Goal: Information Seeking & Learning: Check status

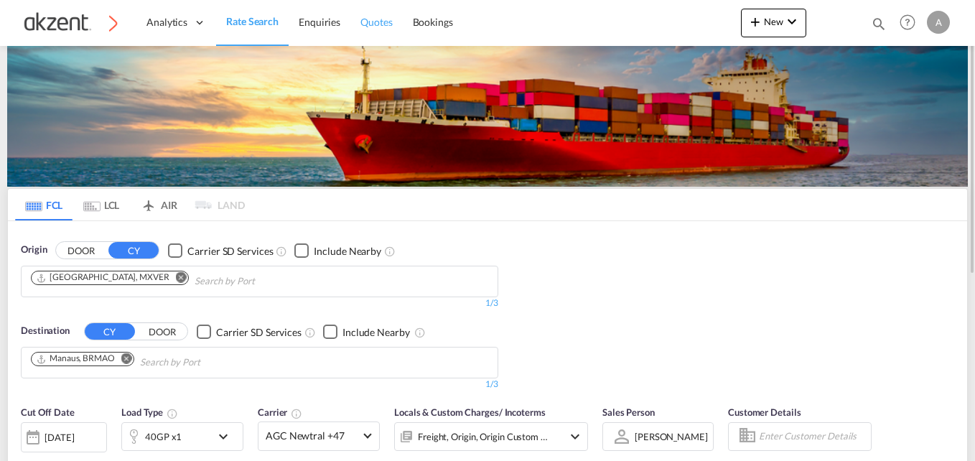
click at [366, 22] on span "Quotes" at bounding box center [377, 22] width 32 height 12
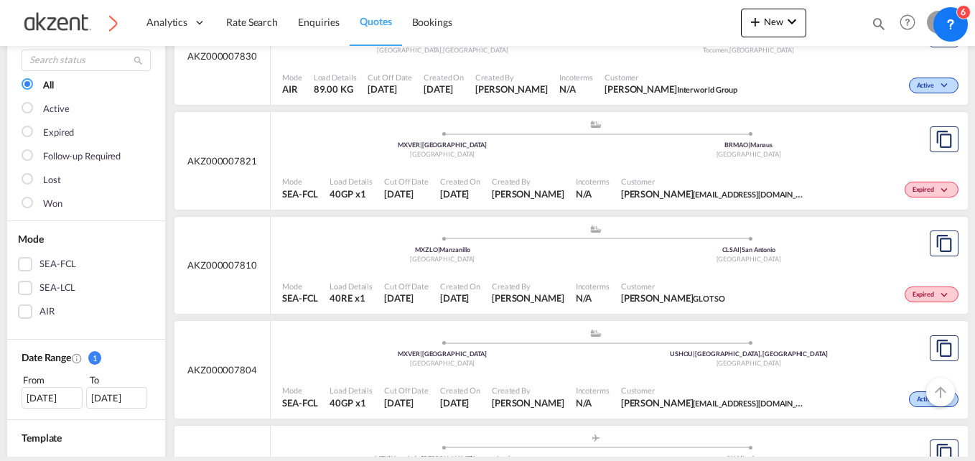
scroll to position [144, 0]
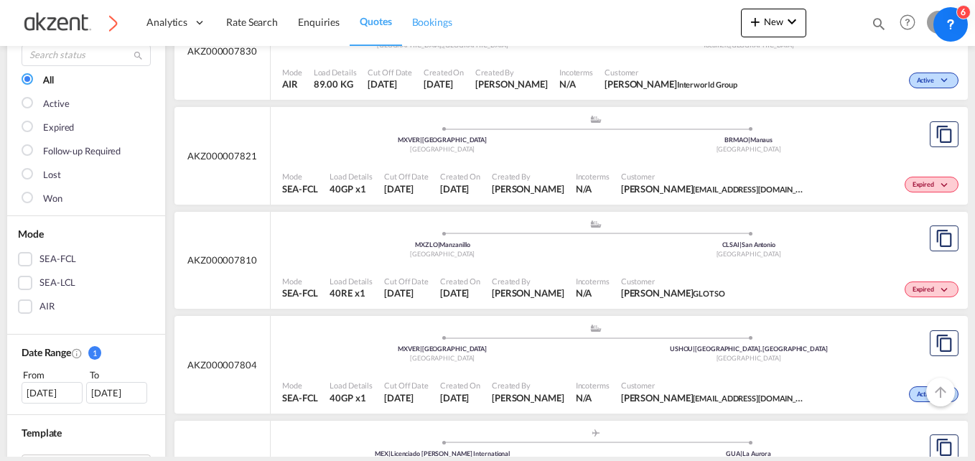
click at [415, 22] on span "Bookings" at bounding box center [432, 22] width 40 height 12
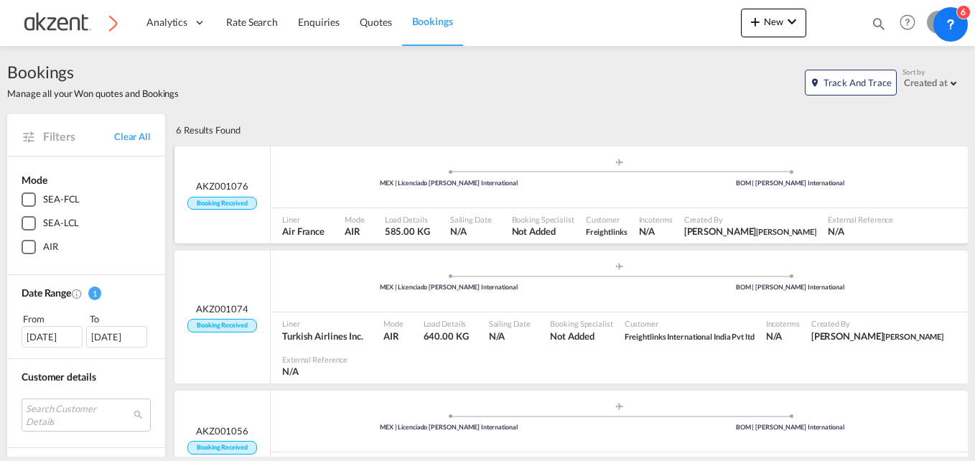
click at [232, 180] on span "AKZ001076" at bounding box center [222, 186] width 52 height 13
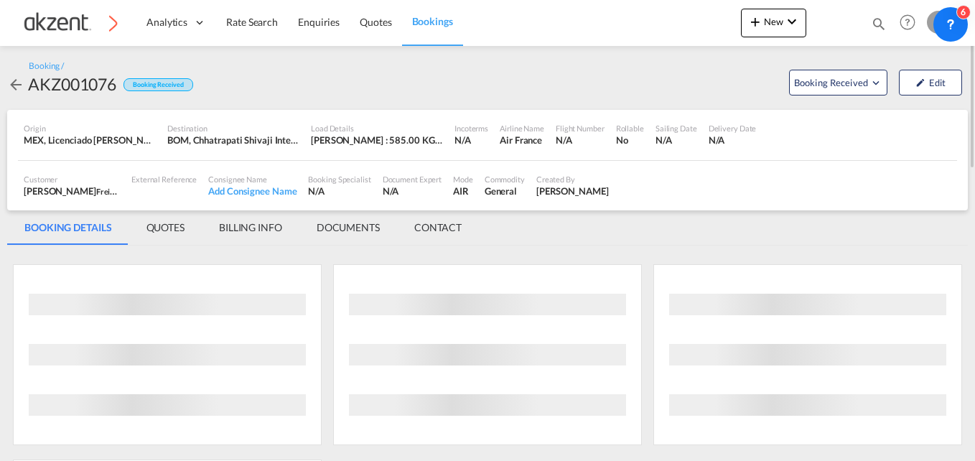
scroll to position [72, 0]
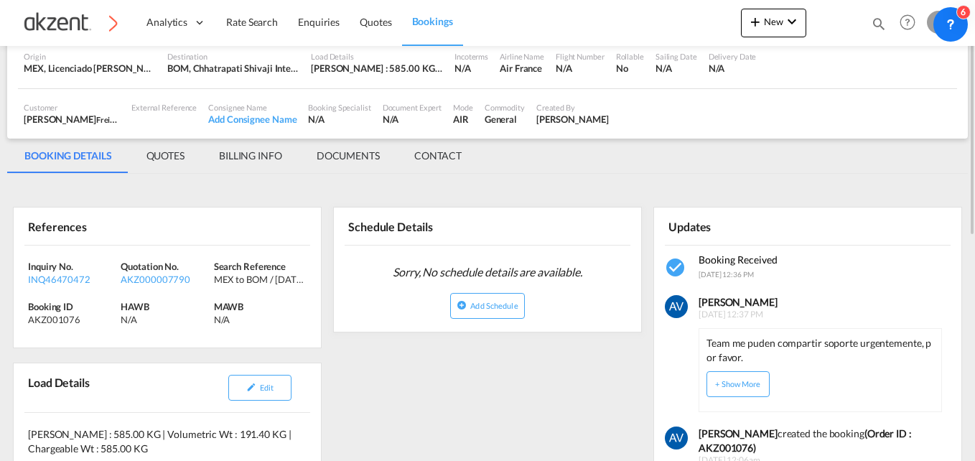
click at [171, 272] on div "Quotation No. AKZ000007790" at bounding box center [167, 273] width 93 height 26
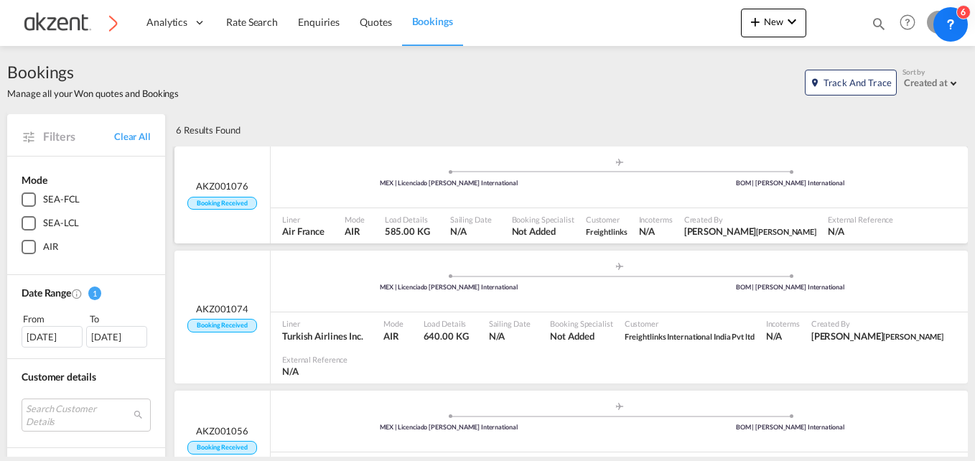
click at [215, 181] on span "AKZ001076" at bounding box center [222, 186] width 52 height 13
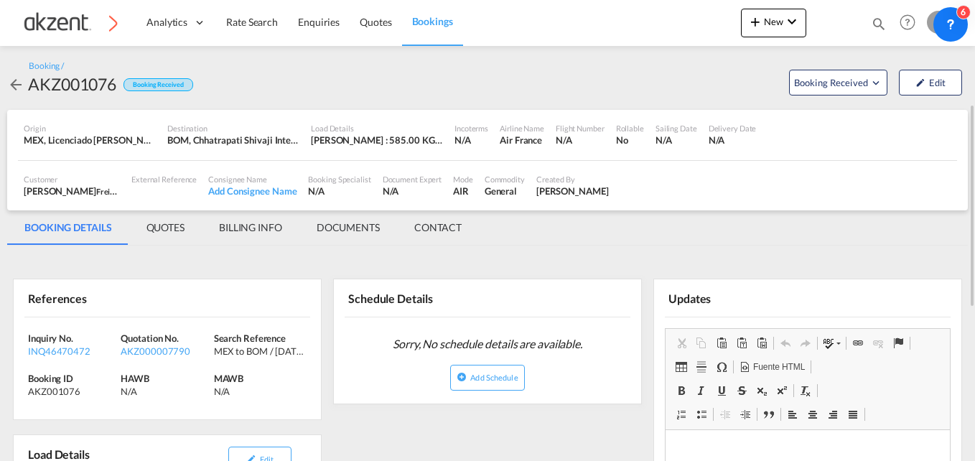
scroll to position [144, 0]
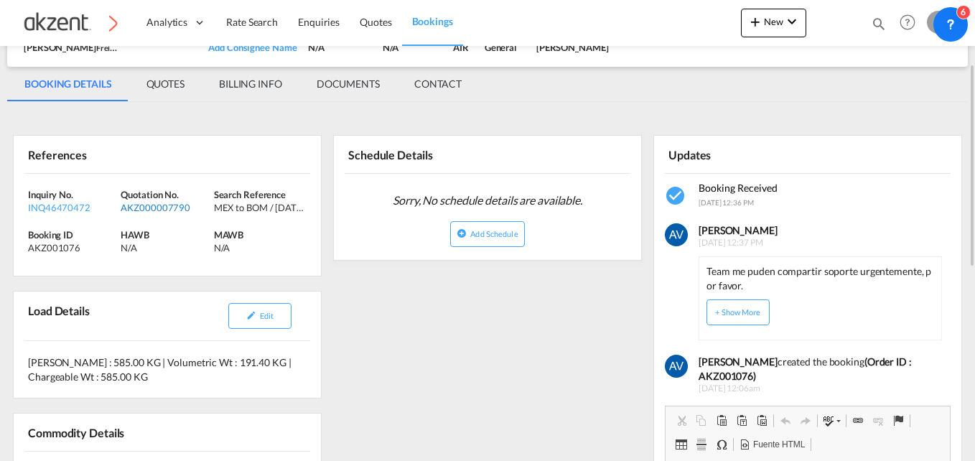
click at [180, 212] on div "AKZ000007790" at bounding box center [165, 207] width 89 height 13
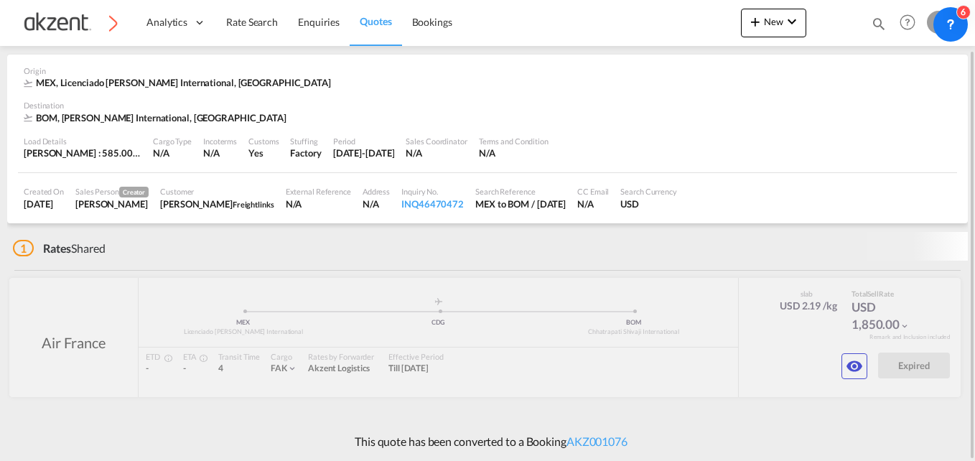
scroll to position [47, 0]
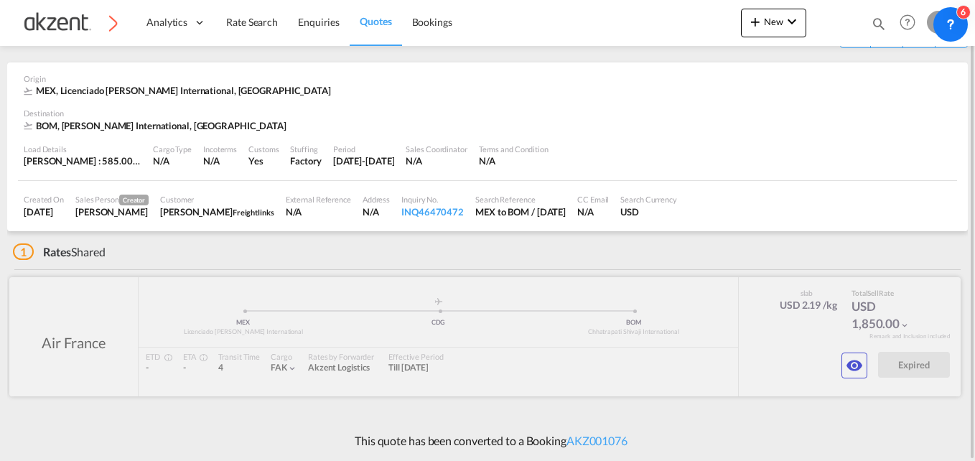
click at [846, 366] on md-icon "icon-eye" at bounding box center [854, 365] width 17 height 17
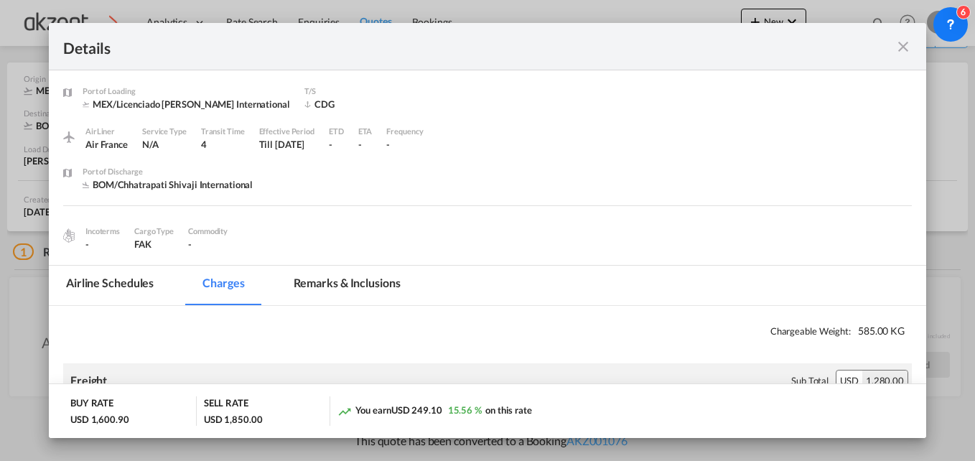
click at [903, 51] on md-icon "icon-close fg-AAA8AD m-0 cursor" at bounding box center [903, 46] width 17 height 17
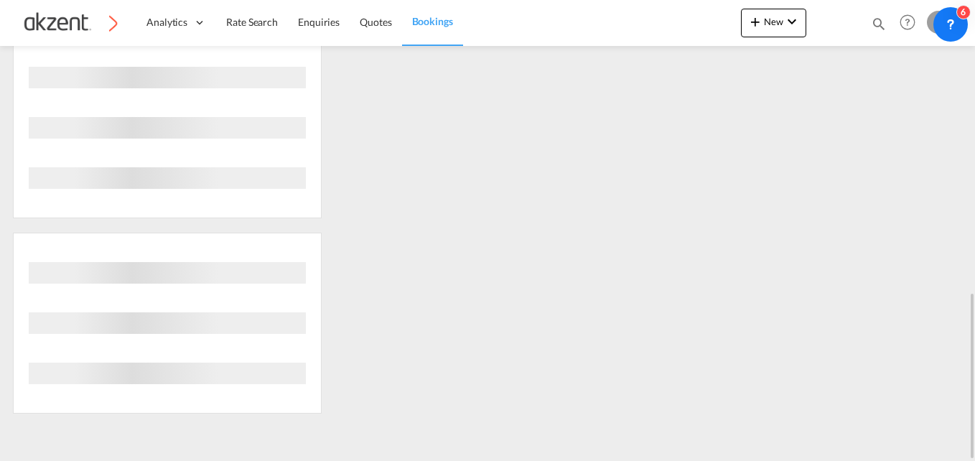
scroll to position [519, 0]
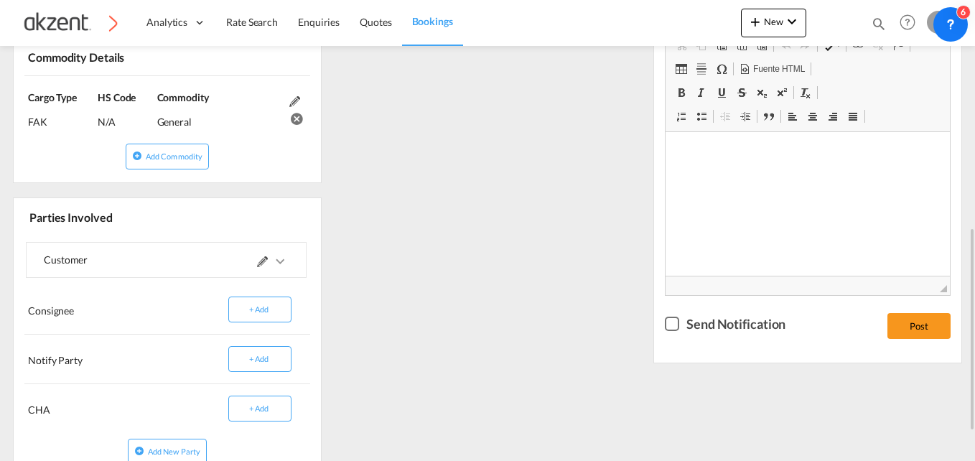
click at [404, 30] on link "Bookings" at bounding box center [432, 22] width 61 height 47
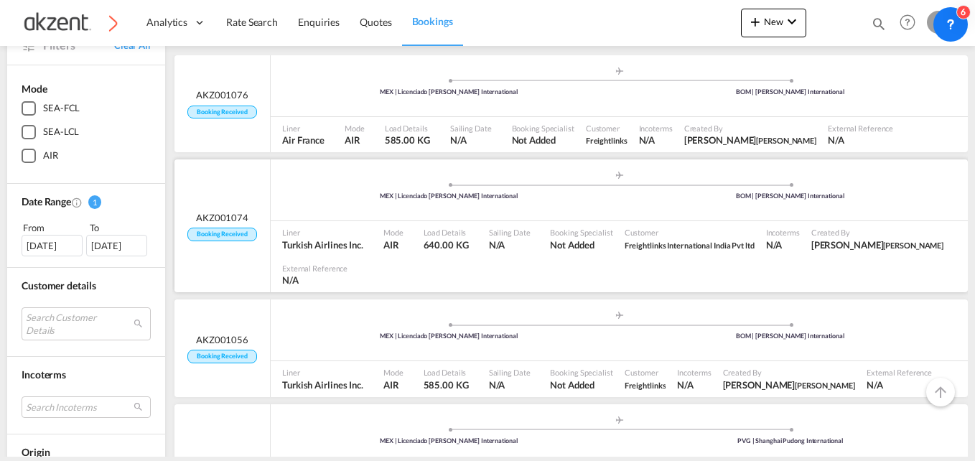
scroll to position [144, 0]
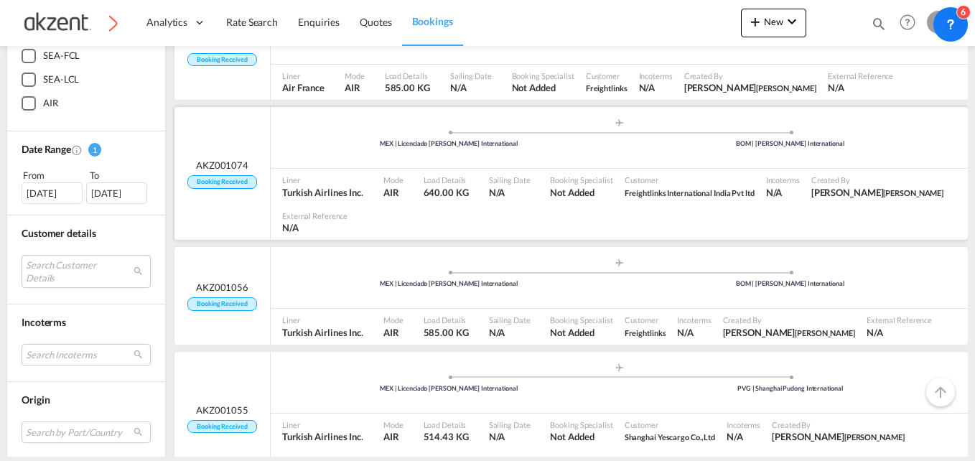
click at [210, 159] on span "AKZ001074" at bounding box center [222, 165] width 52 height 13
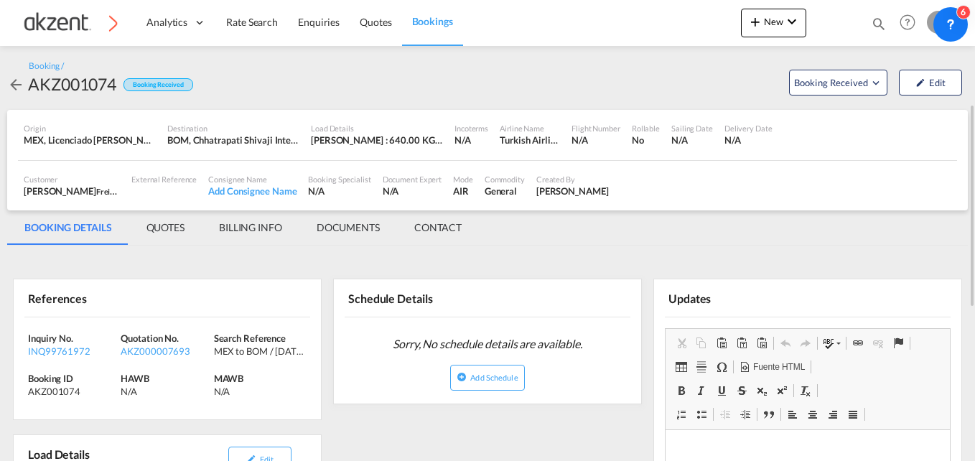
scroll to position [72, 0]
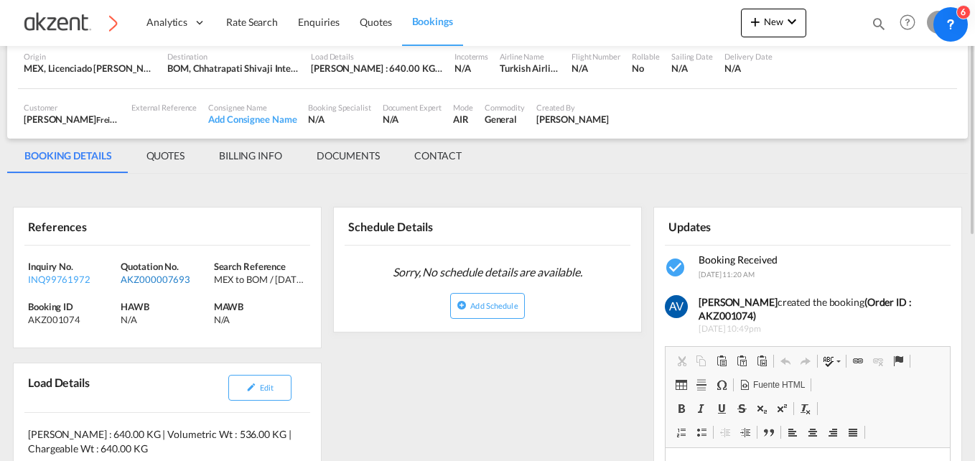
click at [188, 278] on div "AKZ000007693" at bounding box center [165, 279] width 89 height 13
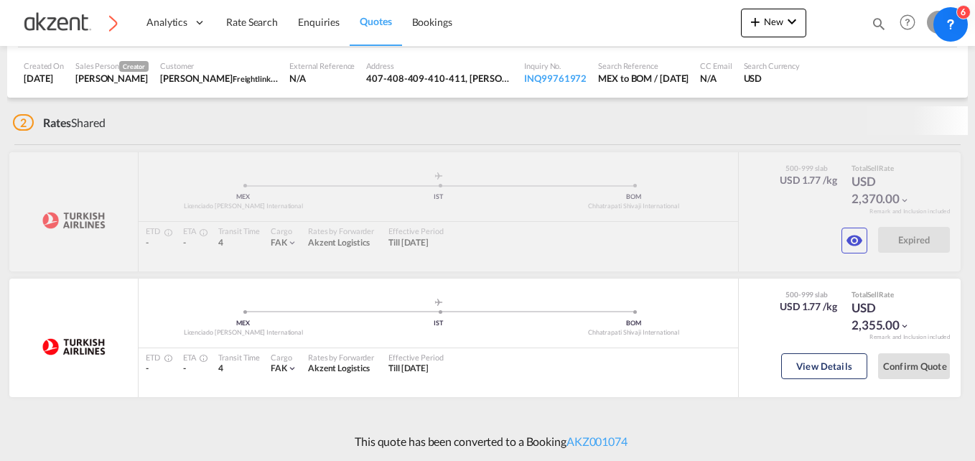
scroll to position [172, 0]
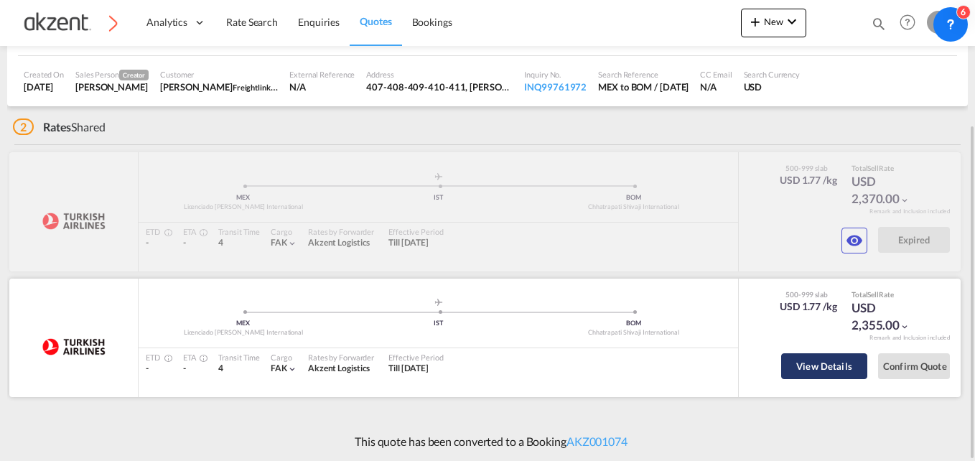
click at [866, 359] on button "View Details" at bounding box center [824, 366] width 86 height 26
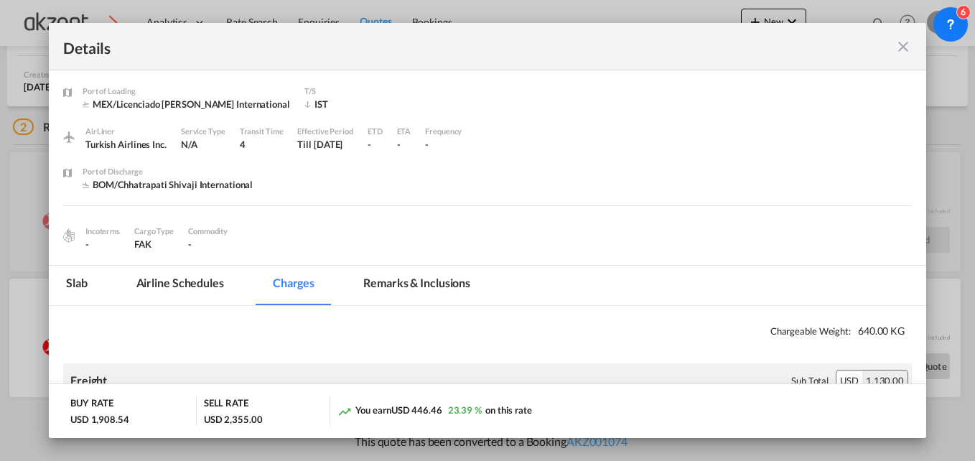
click at [904, 41] on md-icon "icon-close fg-AAA8AD m-0 cursor" at bounding box center [903, 46] width 17 height 17
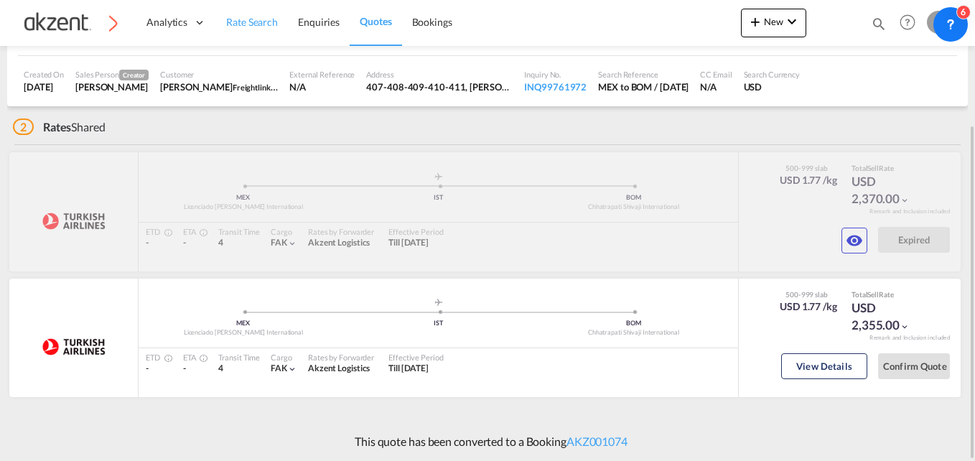
drag, startPoint x: 314, startPoint y: 24, endPoint x: 248, endPoint y: 23, distance: 66.1
click at [314, 24] on span "Enquiries" at bounding box center [319, 22] width 42 height 12
